Goal: Task Accomplishment & Management: Use online tool/utility

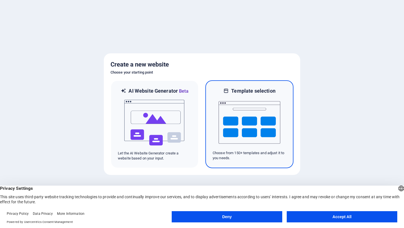
click at [238, 134] on img at bounding box center [250, 122] width 62 height 56
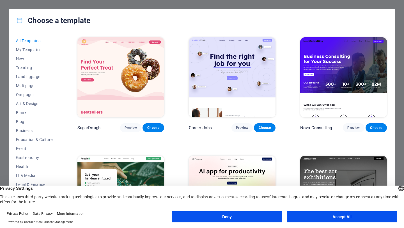
click at [329, 218] on button "Accept All" at bounding box center [342, 216] width 111 height 11
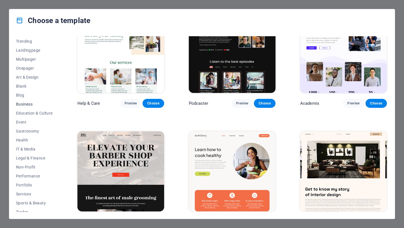
scroll to position [49, 0]
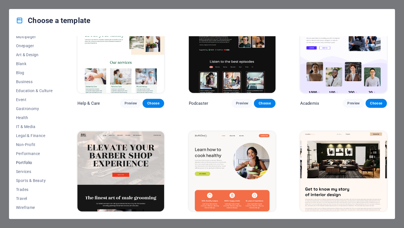
click at [24, 165] on button "Portfolio" at bounding box center [34, 162] width 37 height 9
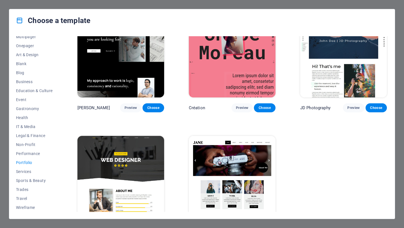
scroll to position [155, 0]
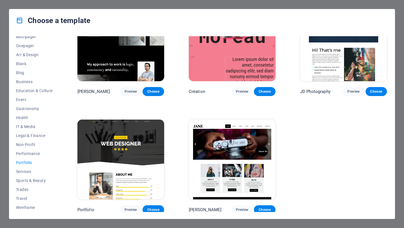
click at [137, 174] on img at bounding box center [121, 160] width 87 height 80
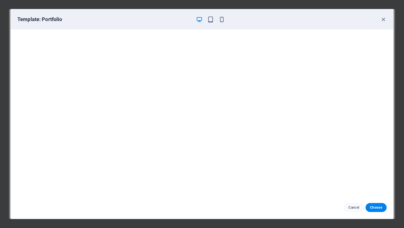
scroll to position [1, 0]
click at [353, 205] on span "Cancel" at bounding box center [354, 207] width 12 height 4
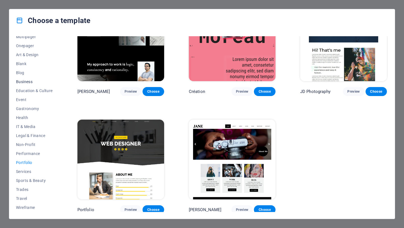
click at [24, 80] on span "Business" at bounding box center [34, 81] width 37 height 4
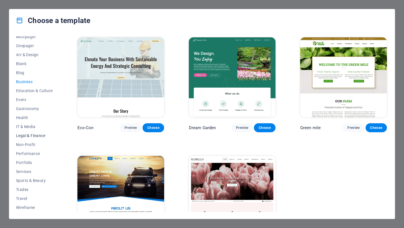
click at [33, 138] on span "Legal & Finance" at bounding box center [34, 135] width 37 height 4
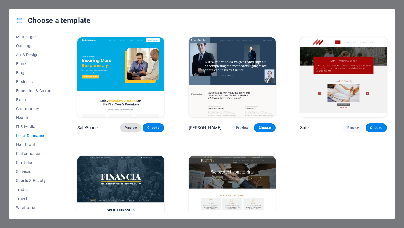
click at [133, 128] on span "Preview" at bounding box center [131, 128] width 12 height 4
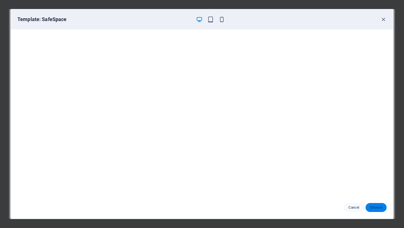
click at [375, 208] on span "Choose" at bounding box center [377, 207] width 12 height 4
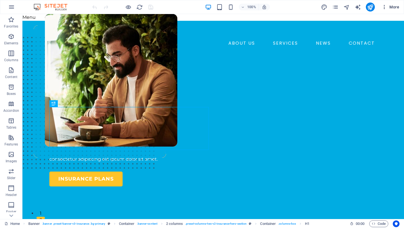
click at [384, 8] on icon "button" at bounding box center [385, 7] width 6 height 6
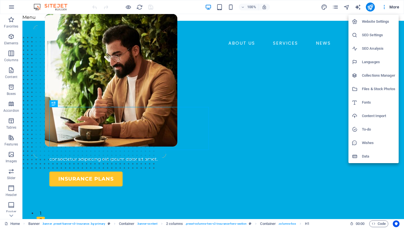
click at [167, 41] on div at bounding box center [202, 114] width 404 height 228
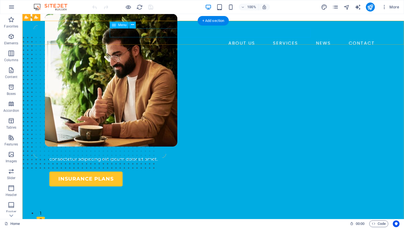
click at [293, 39] on nav "ABOUT US SERVICES NEWS CONTACT" at bounding box center [213, 43] width 328 height 9
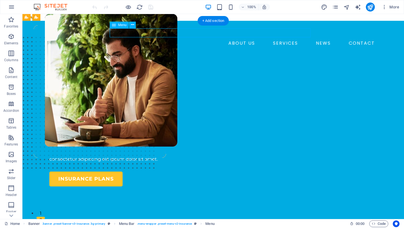
click at [293, 39] on nav "ABOUT US SERVICES NEWS CONTACT" at bounding box center [213, 43] width 328 height 9
select select "1"
select select
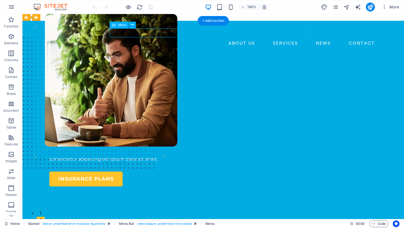
select select "2"
select select
select select "3"
select select
select select "4"
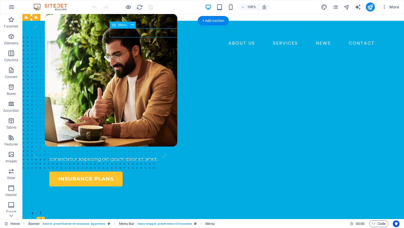
select select
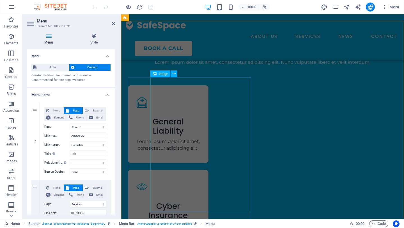
scroll to position [756, 0]
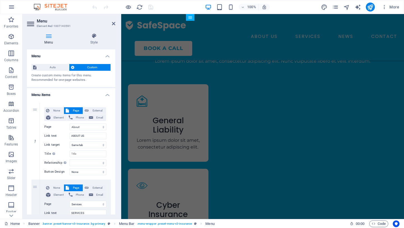
click at [115, 27] on header "Menu Element #ed-1007140591" at bounding box center [71, 21] width 88 height 15
click at [113, 24] on icon at bounding box center [113, 23] width 3 height 4
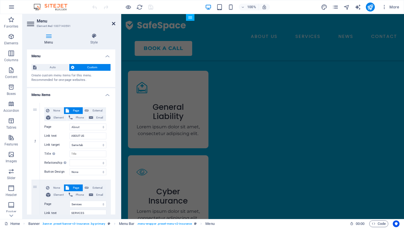
scroll to position [743, 0]
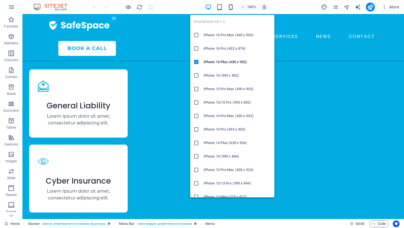
click at [231, 8] on icon "button" at bounding box center [231, 7] width 6 height 6
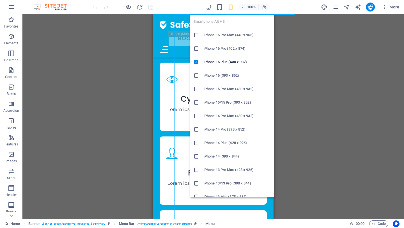
scroll to position [755, 0]
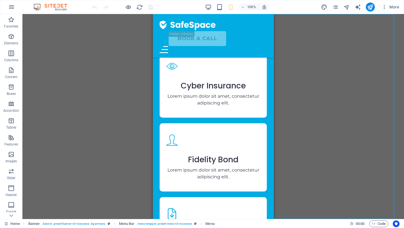
click at [139, 130] on div "H1 Banner Banner Container 2 columns 2 columns Container Container Image Menu B…" at bounding box center [213, 116] width 382 height 205
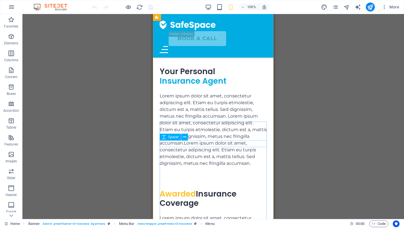
scroll to position [1340, 0]
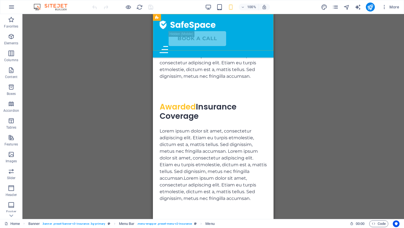
click at [264, 42] on div "ABOUT US SERVICES NEWS CONTACT BOOK A CALL Menu" at bounding box center [213, 36] width 121 height 44
click at [264, 46] on div "Menu" at bounding box center [213, 49] width 107 height 7
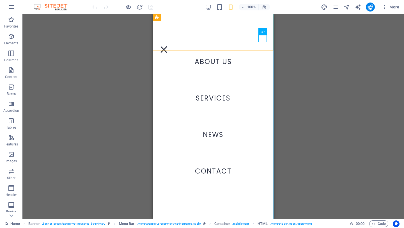
click at [217, 100] on nav "ABOUT US SERVICES NEWS CONTACT" at bounding box center [213, 116] width 121 height 205
click at [210, 99] on nav "ABOUT US SERVICES NEWS CONTACT" at bounding box center [213, 116] width 121 height 205
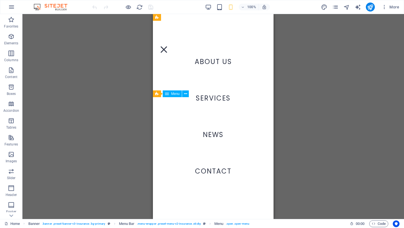
scroll to position [1983, 0]
click at [168, 46] on div "Menu" at bounding box center [164, 49] width 8 height 7
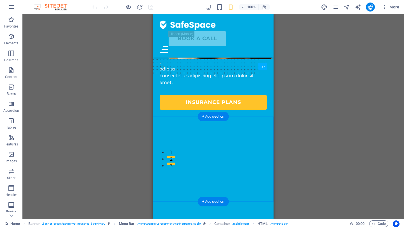
scroll to position [0, 0]
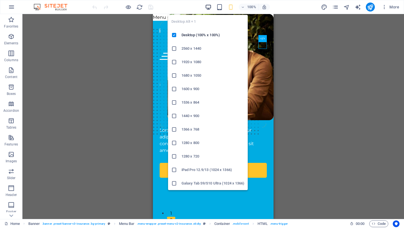
click at [209, 6] on icon "button" at bounding box center [208, 7] width 6 height 6
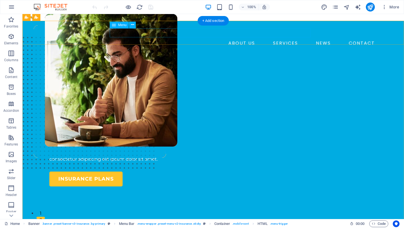
click at [178, 39] on nav "ABOUT US SERVICES NEWS CONTACT" at bounding box center [213, 43] width 328 height 9
select select "1"
select select
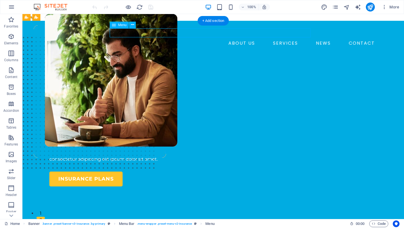
select select "2"
select select
select select "3"
select select
select select "4"
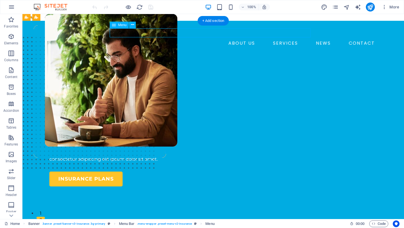
select select
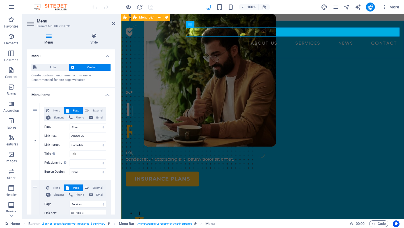
click at [270, 37] on div "ABOUT US SERVICES NEWS CONTACT BOOK A CALL Menu" at bounding box center [262, 44] width 283 height 46
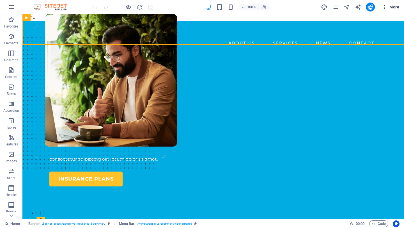
click at [394, 7] on span "More" at bounding box center [391, 7] width 18 height 6
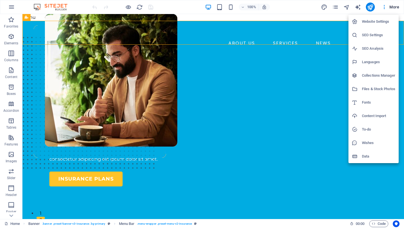
click at [380, 21] on h6 "Website Settings" at bounding box center [378, 21] width 33 height 7
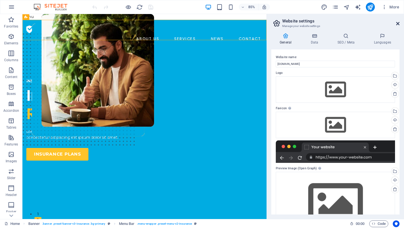
click at [399, 24] on icon at bounding box center [398, 23] width 3 height 4
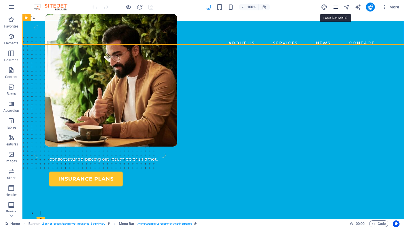
click at [336, 8] on icon "pages" at bounding box center [336, 7] width 6 height 6
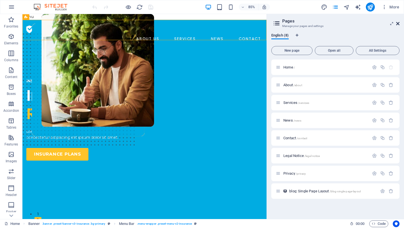
click at [398, 22] on icon at bounding box center [398, 23] width 3 height 4
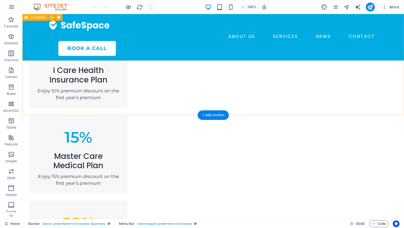
scroll to position [408, 0]
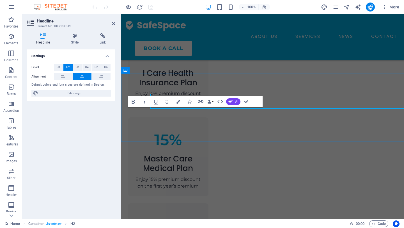
scroll to position [421, 0]
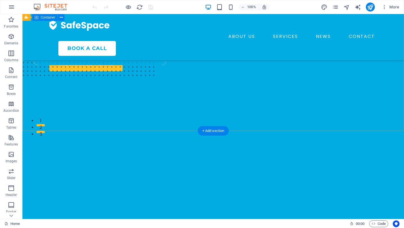
scroll to position [0, 0]
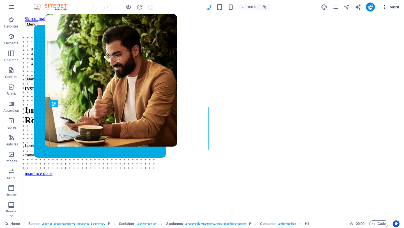
click at [392, 6] on span "More" at bounding box center [391, 7] width 18 height 6
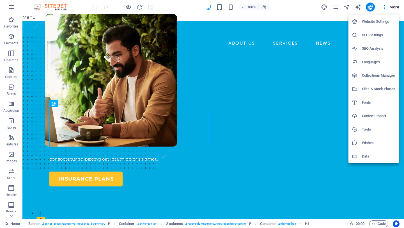
click at [10, 7] on div at bounding box center [202, 114] width 404 height 228
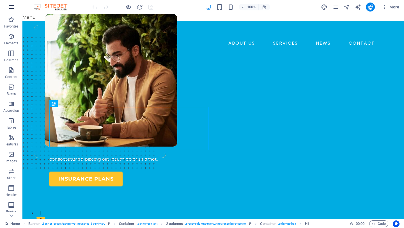
click at [13, 8] on icon "button" at bounding box center [11, 7] width 7 height 7
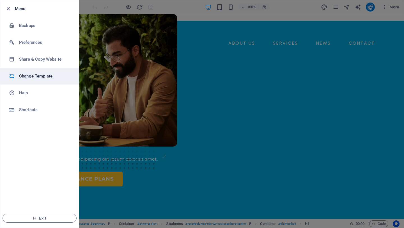
click at [35, 73] on h6 "Change Template" at bounding box center [45, 76] width 52 height 7
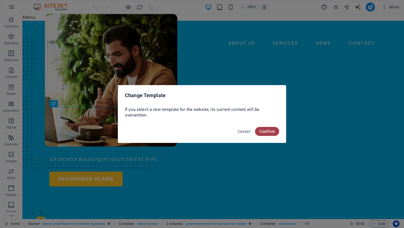
click at [269, 130] on span "Confirm" at bounding box center [267, 131] width 15 height 4
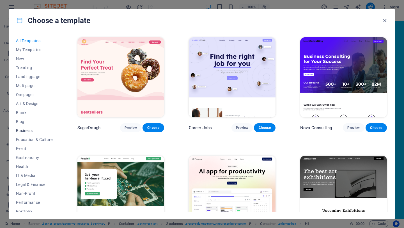
click at [26, 131] on span "Business" at bounding box center [34, 130] width 37 height 4
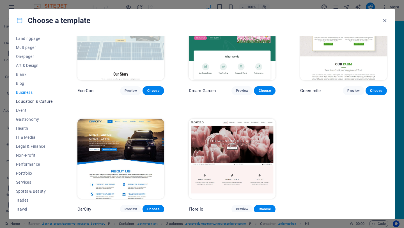
scroll to position [42, 0]
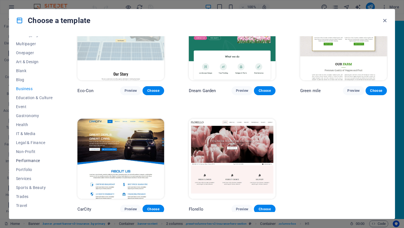
click at [26, 162] on span "Performance" at bounding box center [34, 160] width 37 height 4
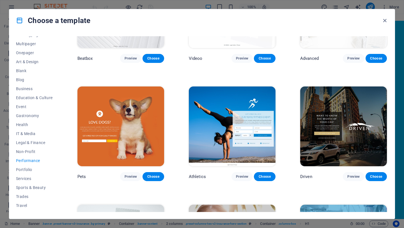
scroll to position [189, 0]
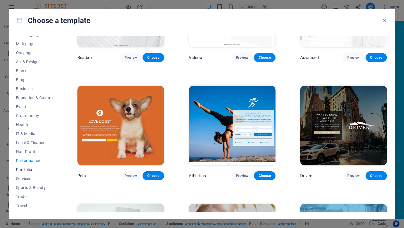
click at [24, 171] on span "Portfolio" at bounding box center [34, 169] width 37 height 4
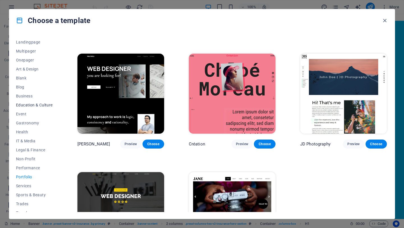
scroll to position [40, 0]
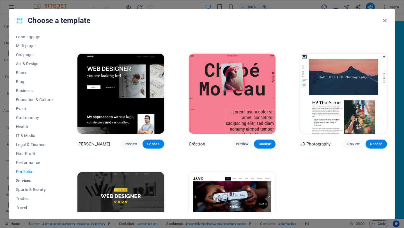
click at [27, 181] on span "Services" at bounding box center [34, 180] width 37 height 4
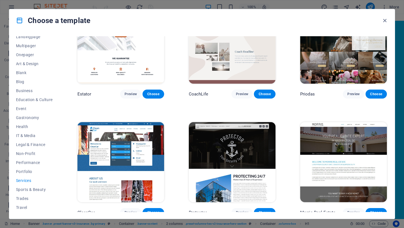
scroll to position [390, 0]
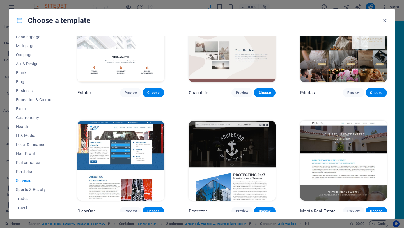
click at [119, 143] on img at bounding box center [121, 161] width 87 height 80
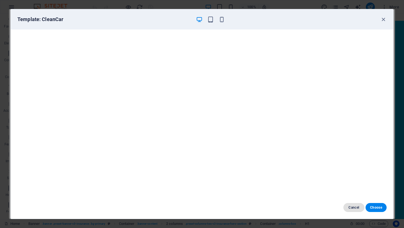
click at [355, 208] on span "Cancel" at bounding box center [354, 207] width 12 height 4
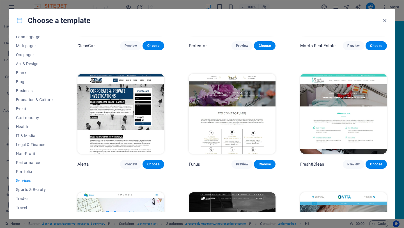
scroll to position [556, 0]
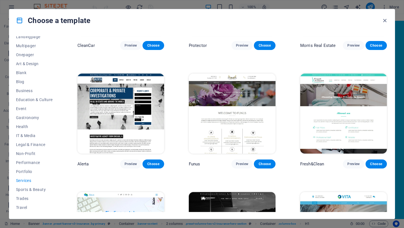
click at [119, 122] on img at bounding box center [121, 114] width 87 height 80
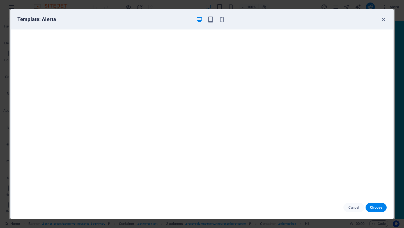
scroll to position [1, 0]
click at [383, 21] on icon "button" at bounding box center [384, 19] width 6 height 6
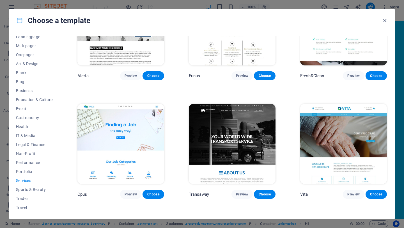
scroll to position [649, 0]
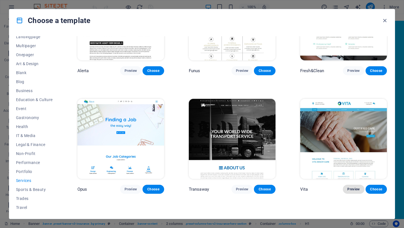
click at [353, 187] on span "Preview" at bounding box center [354, 189] width 12 height 4
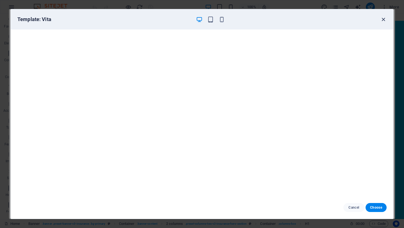
click at [382, 19] on icon "button" at bounding box center [384, 19] width 6 height 6
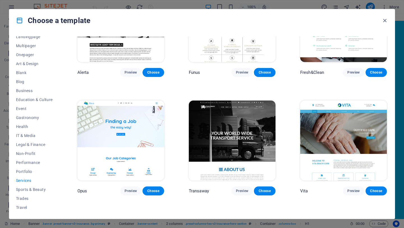
scroll to position [644, 0]
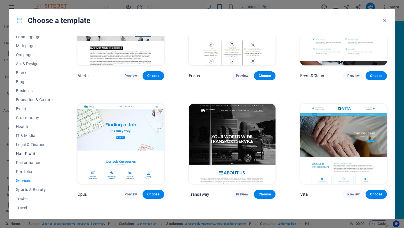
click at [30, 153] on span "Non-Profit" at bounding box center [34, 153] width 37 height 4
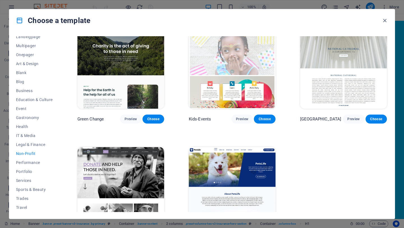
scroll to position [0, 0]
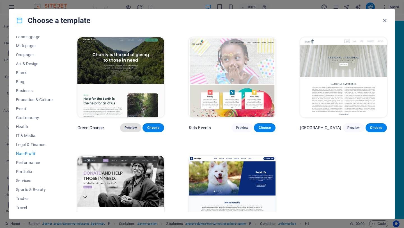
click at [128, 126] on span "Preview" at bounding box center [131, 128] width 12 height 4
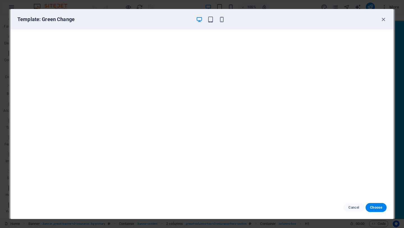
scroll to position [1, 0]
click at [386, 21] on icon "button" at bounding box center [384, 19] width 6 height 6
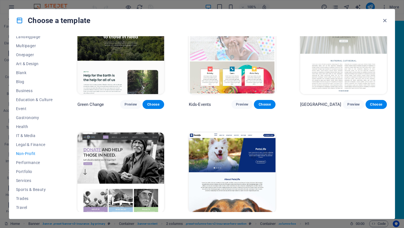
scroll to position [0, 0]
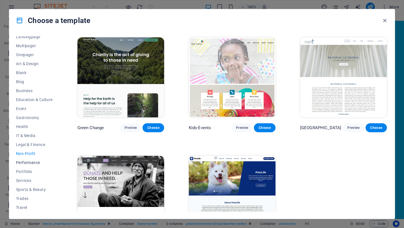
click at [28, 164] on span "Performance" at bounding box center [34, 162] width 37 height 4
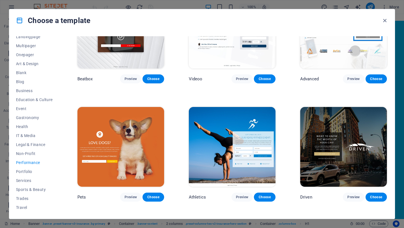
scroll to position [175, 0]
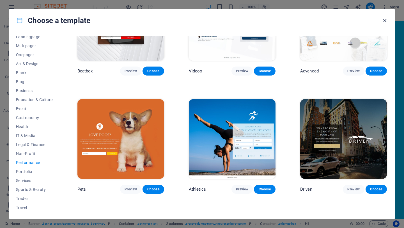
click at [387, 21] on icon "button" at bounding box center [385, 20] width 6 height 6
